Goal: Task Accomplishment & Management: Manage account settings

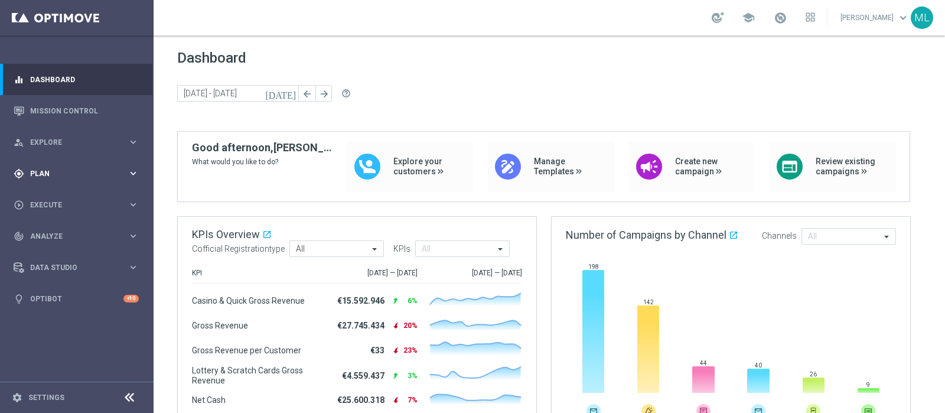
click at [45, 169] on div "gps_fixed Plan" at bounding box center [71, 173] width 114 height 11
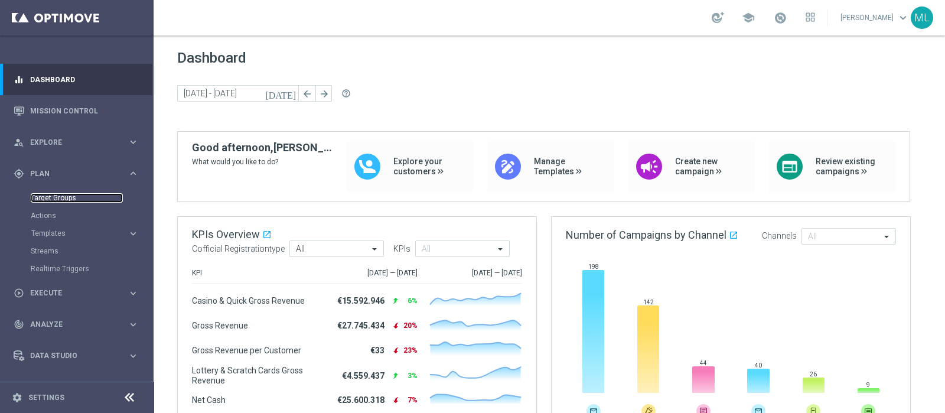
click at [56, 197] on link "Target Groups" at bounding box center [77, 197] width 92 height 9
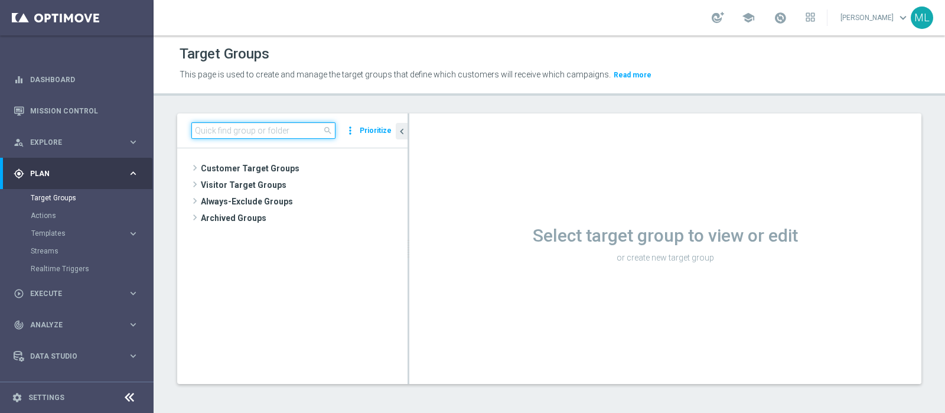
click at [244, 128] on input at bounding box center [263, 130] width 144 height 17
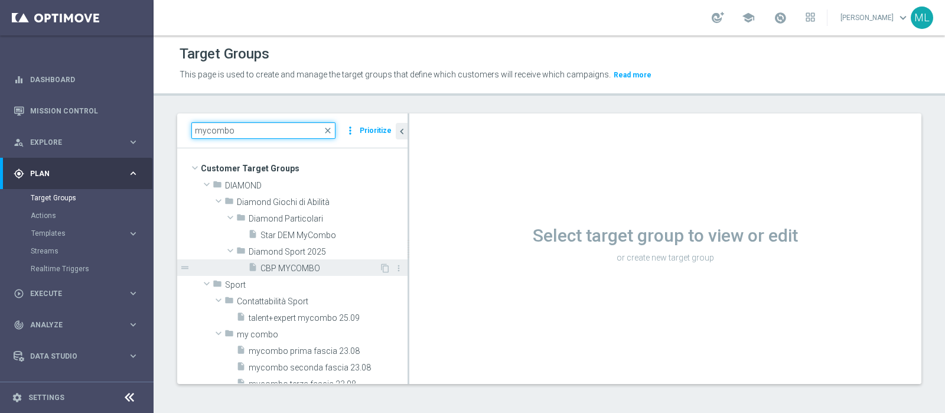
type input "mycombo"
click at [285, 264] on span "CBP MYCOMBO" at bounding box center [319, 268] width 119 height 10
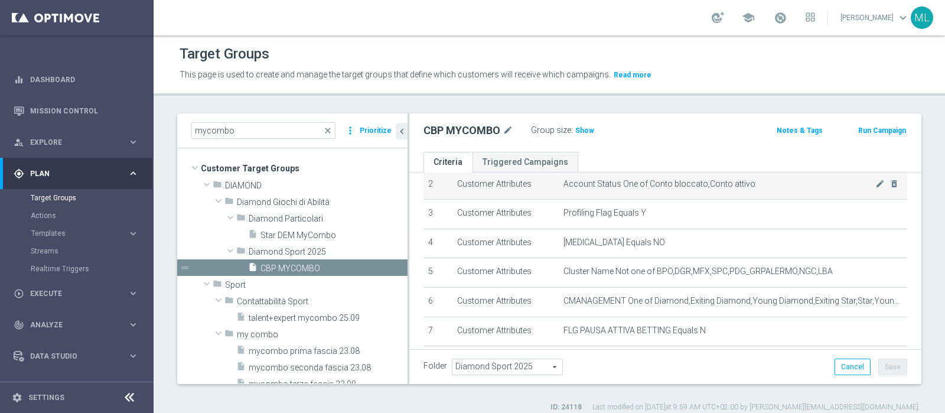
scroll to position [147, 0]
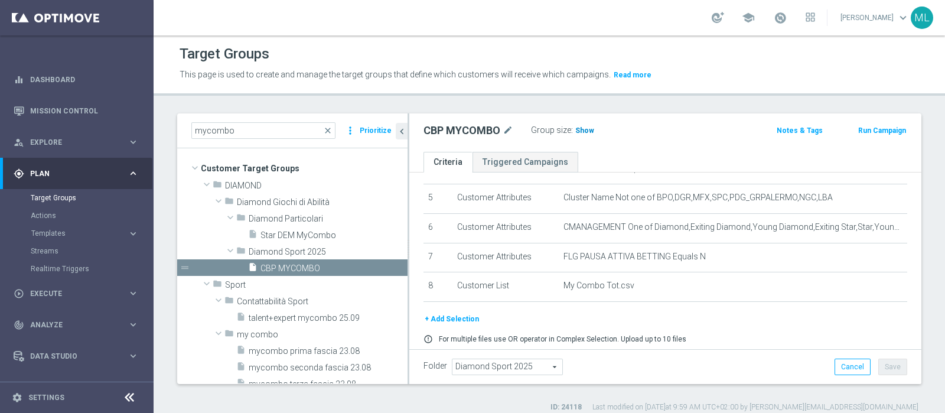
click at [582, 128] on span "Show" at bounding box center [584, 130] width 19 height 8
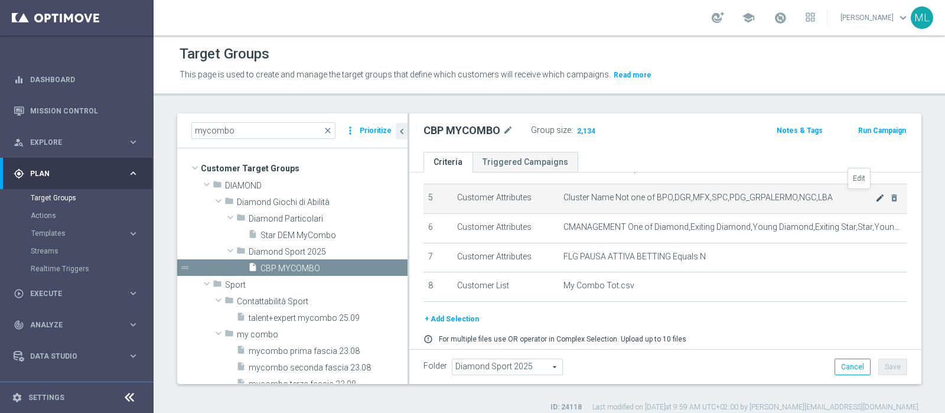
click at [875, 194] on icon "mode_edit" at bounding box center [879, 197] width 9 height 9
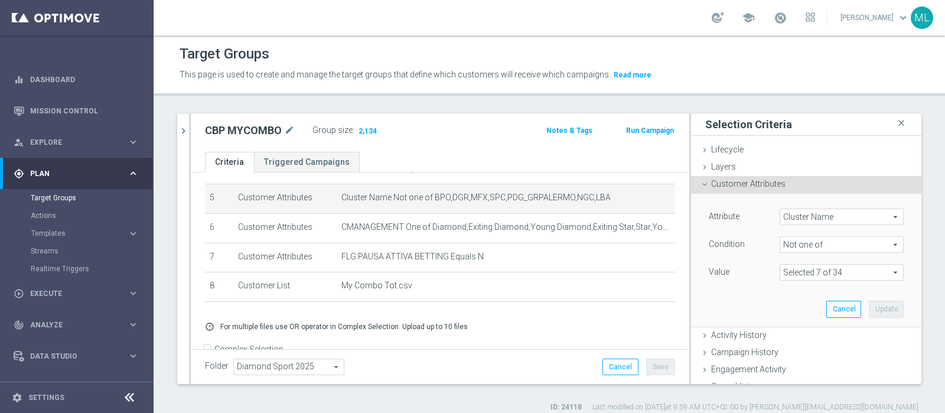
click at [806, 275] on span at bounding box center [841, 272] width 123 height 15
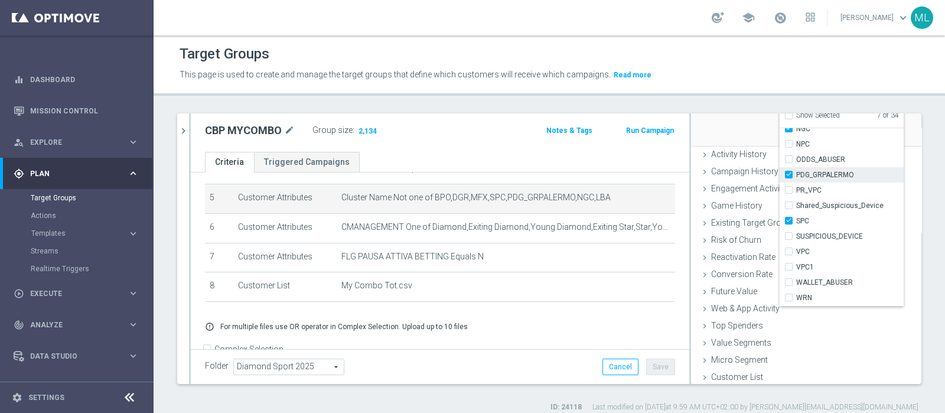
scroll to position [182, 0]
click at [788, 279] on input "WALLET_ABUSER" at bounding box center [792, 281] width 8 height 8
checkbox input "true"
type input "Selected 8 of 34"
click at [723, 127] on div "Attribute Cluster Name Cluster Name arrow_drop_down search Condition Not one of…" at bounding box center [806, 77] width 213 height 132
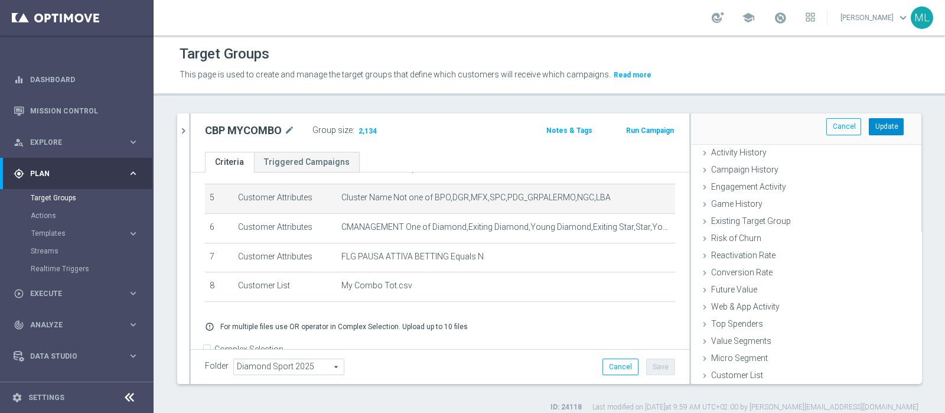
click at [874, 124] on button "Update" at bounding box center [886, 126] width 35 height 17
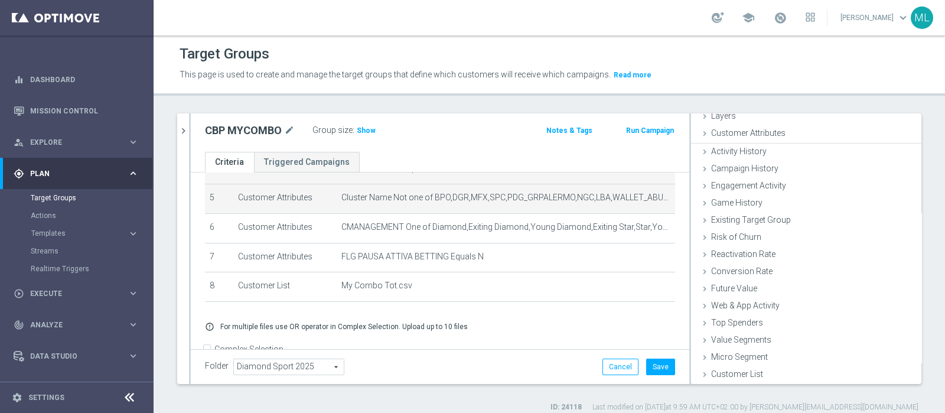
scroll to position [50, 0]
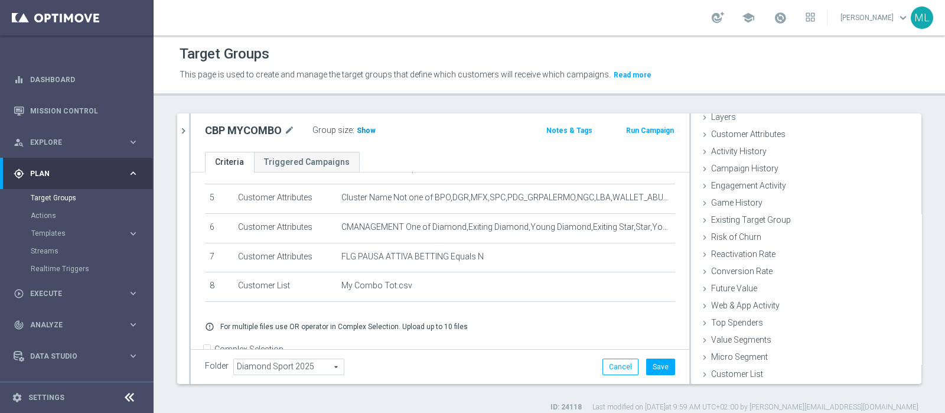
click at [362, 127] on span "Show" at bounding box center [366, 130] width 19 height 8
